Goal: Transaction & Acquisition: Download file/media

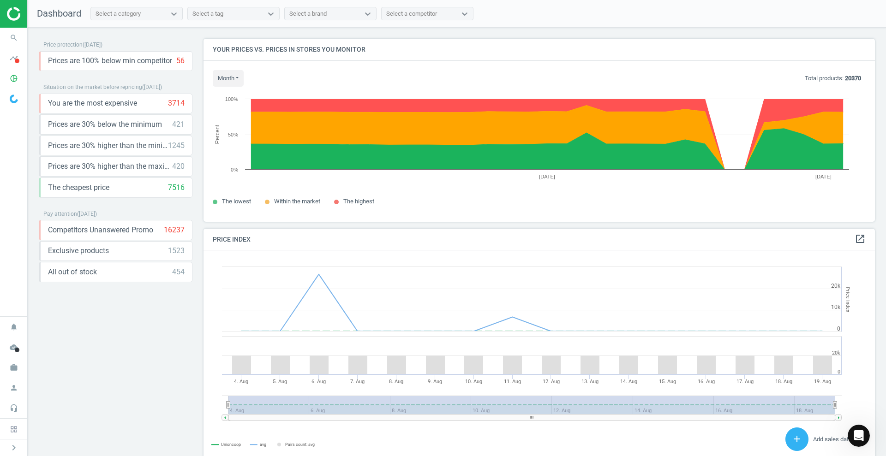
drag, startPoint x: 0, startPoint y: 0, endPoint x: 149, endPoint y: 42, distance: 154.8
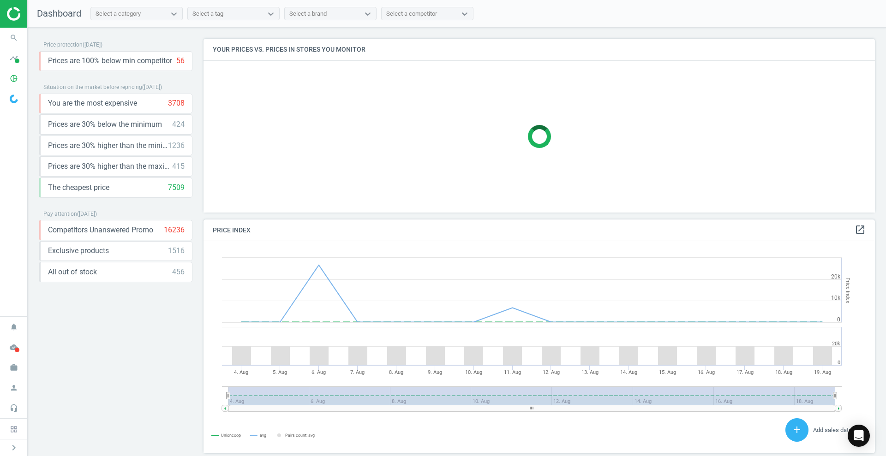
scroll to position [201, 681]
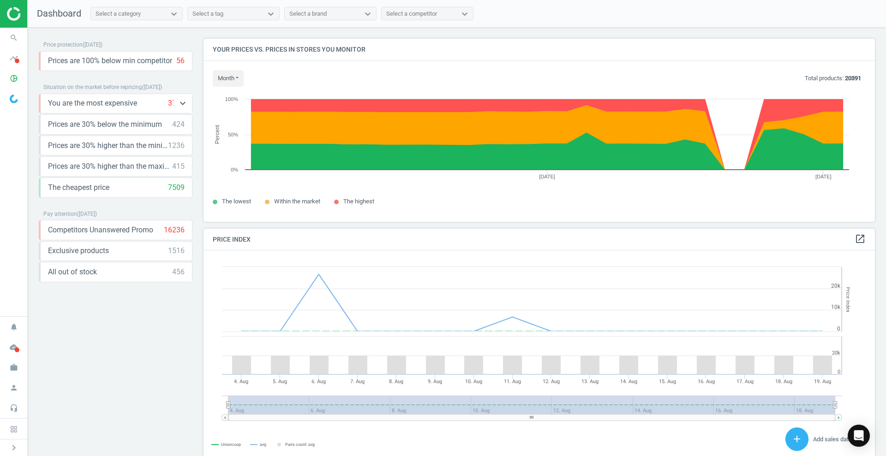
click at [87, 103] on span "You are the most expensive" at bounding box center [92, 103] width 89 height 10
click at [185, 103] on icon "keyboard_arrow_down" at bounding box center [182, 103] width 11 height 11
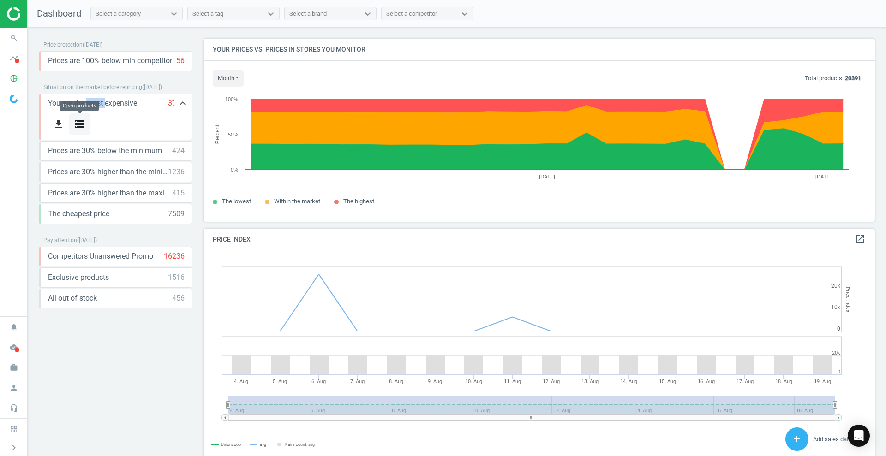
click at [80, 124] on icon "storage" at bounding box center [79, 124] width 11 height 11
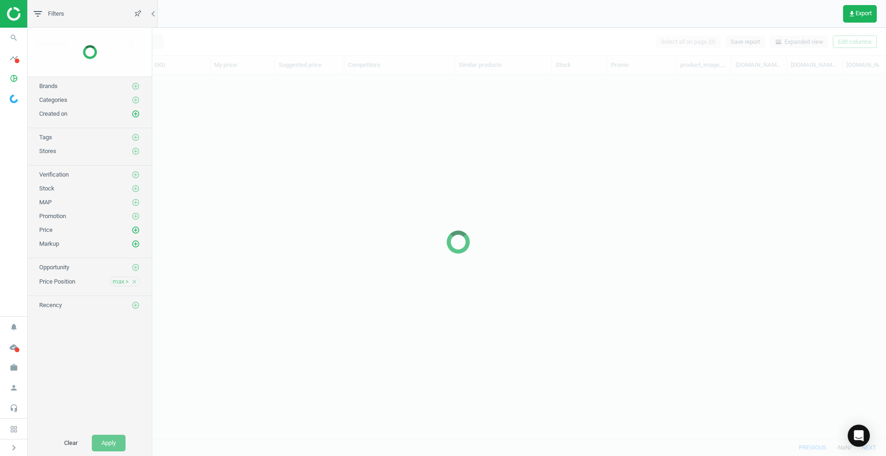
scroll to position [347, 847]
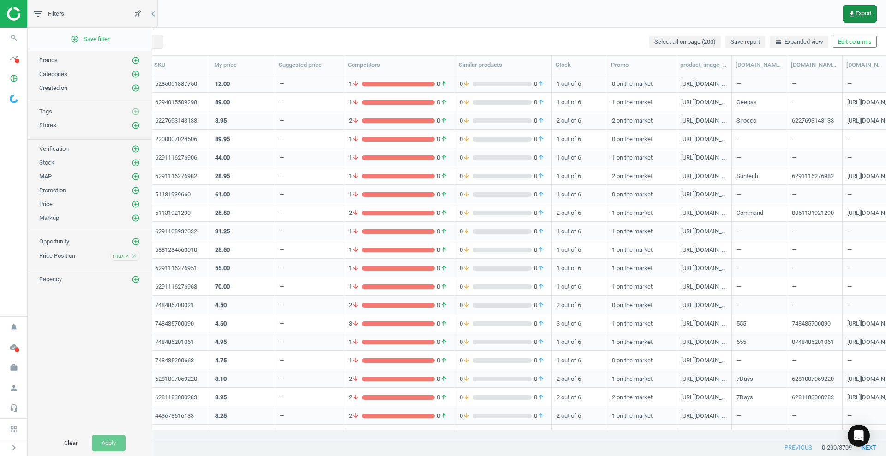
click at [857, 11] on span "get_app Export" at bounding box center [860, 13] width 24 height 7
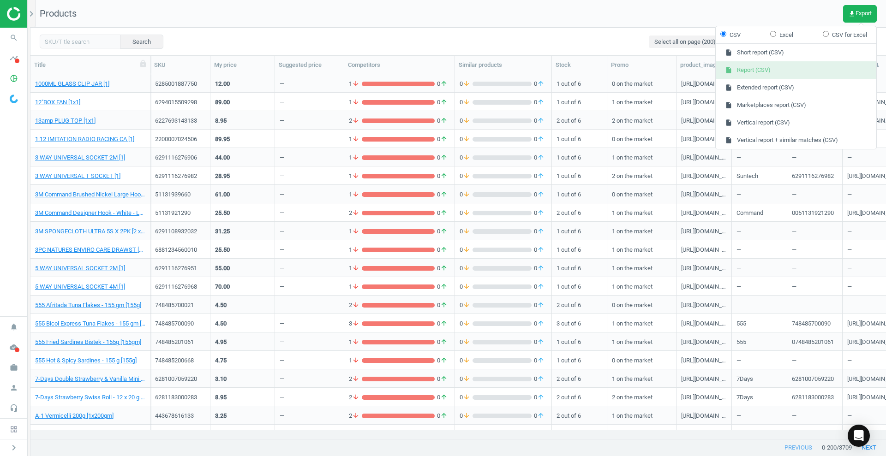
click at [779, 64] on button "insert_drive_file Report (CSV)" at bounding box center [796, 70] width 161 height 18
